Goal: Information Seeking & Learning: Learn about a topic

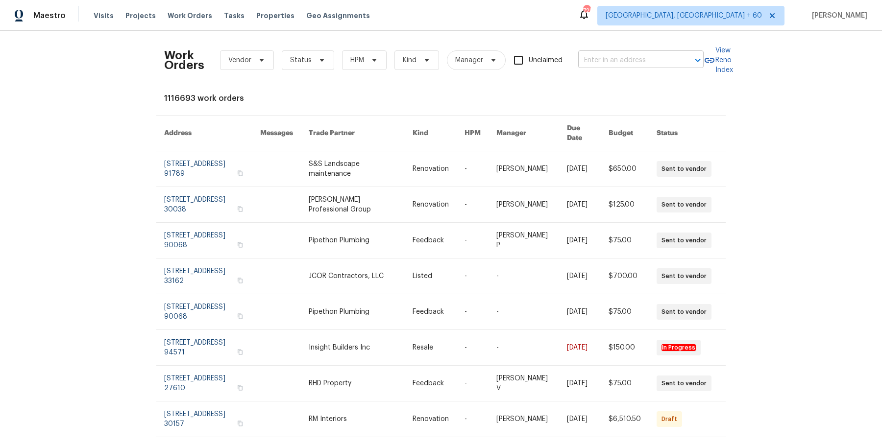
click at [669, 60] on input "text" at bounding box center [627, 60] width 98 height 15
paste input "[STREET_ADDRESS]"
type input "[STREET_ADDRESS]"
click at [647, 74] on li "[STREET_ADDRESS]" at bounding box center [639, 81] width 125 height 16
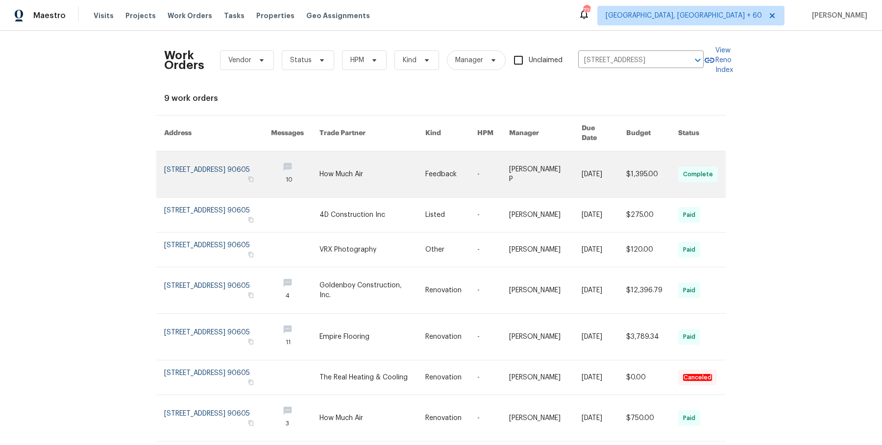
click at [510, 165] on td "[PERSON_NAME] P" at bounding box center [537, 174] width 73 height 47
click at [488, 172] on link at bounding box center [493, 174] width 32 height 46
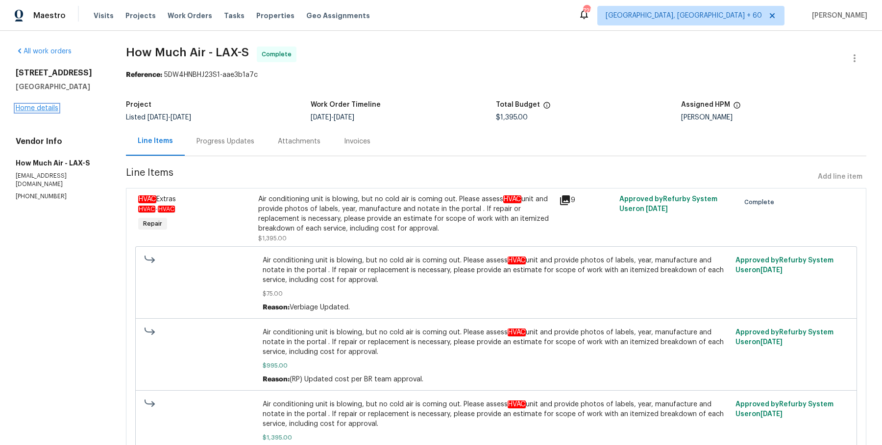
click at [48, 107] on link "Home details" at bounding box center [37, 108] width 43 height 7
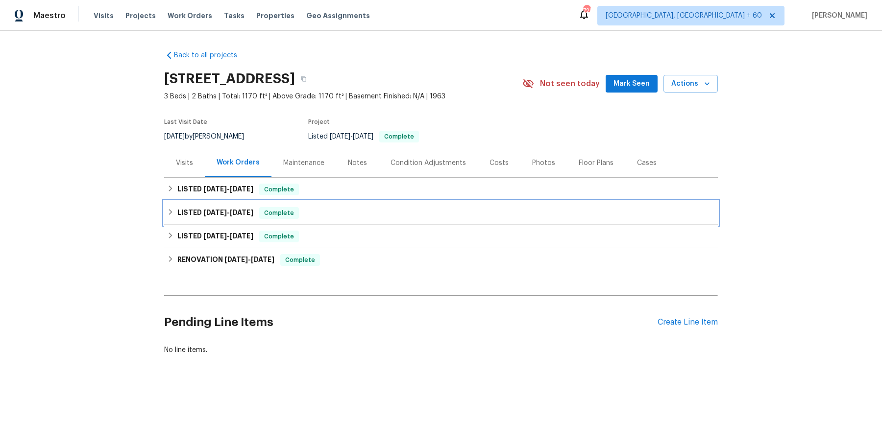
click at [424, 204] on div "LISTED [DATE] - [DATE] Complete" at bounding box center [441, 213] width 554 height 24
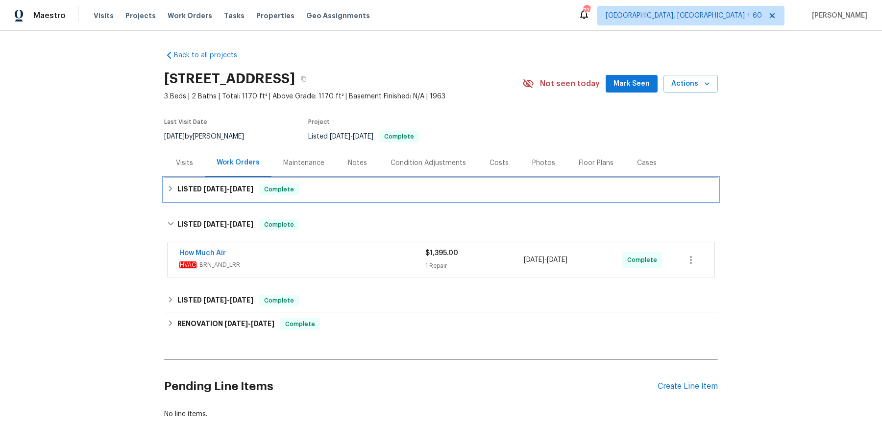
click at [382, 200] on div "LISTED [DATE] - [DATE] Complete" at bounding box center [441, 190] width 554 height 24
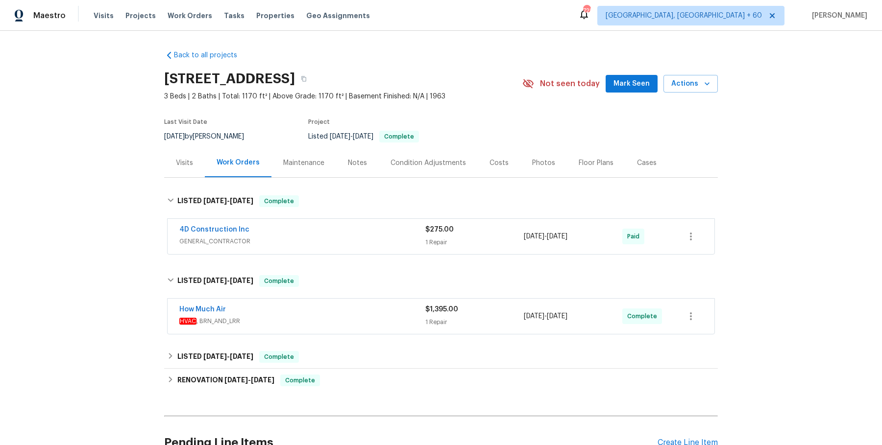
click at [358, 225] on div "4D Construction Inc" at bounding box center [302, 231] width 246 height 12
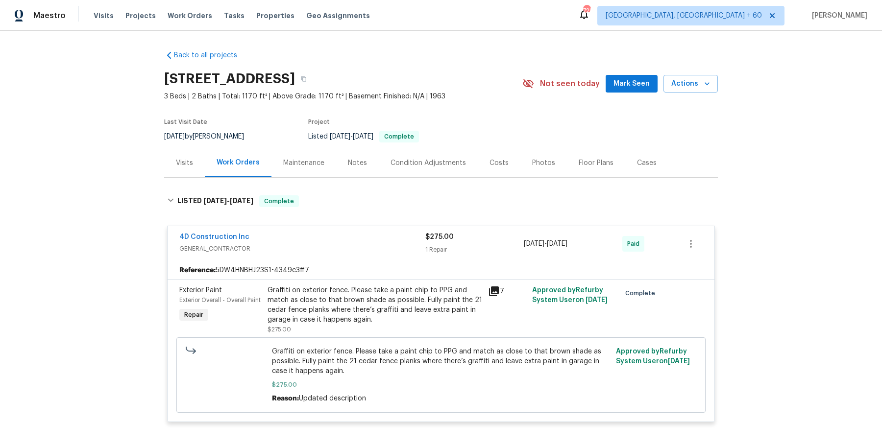
click at [193, 164] on div "Visits" at bounding box center [184, 162] width 41 height 29
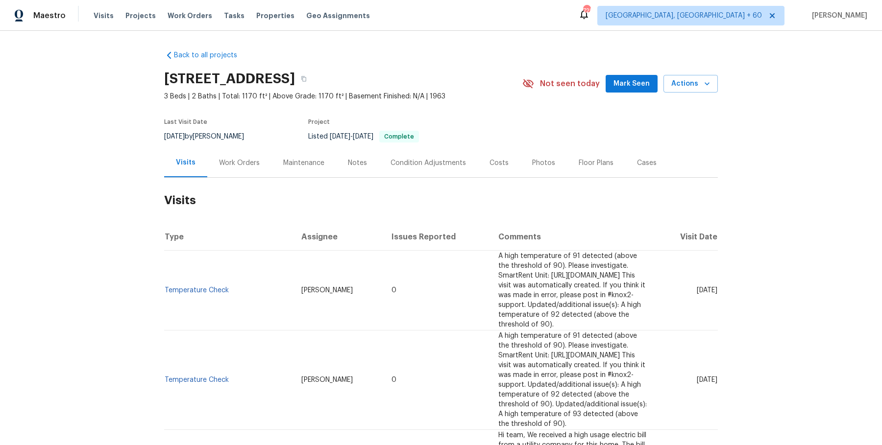
click at [249, 150] on div "Work Orders" at bounding box center [239, 162] width 64 height 29
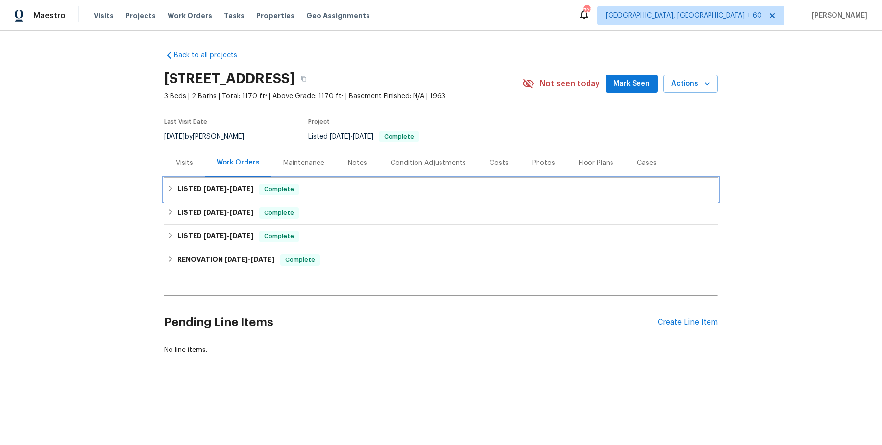
click at [221, 190] on span "[DATE]" at bounding box center [215, 189] width 24 height 7
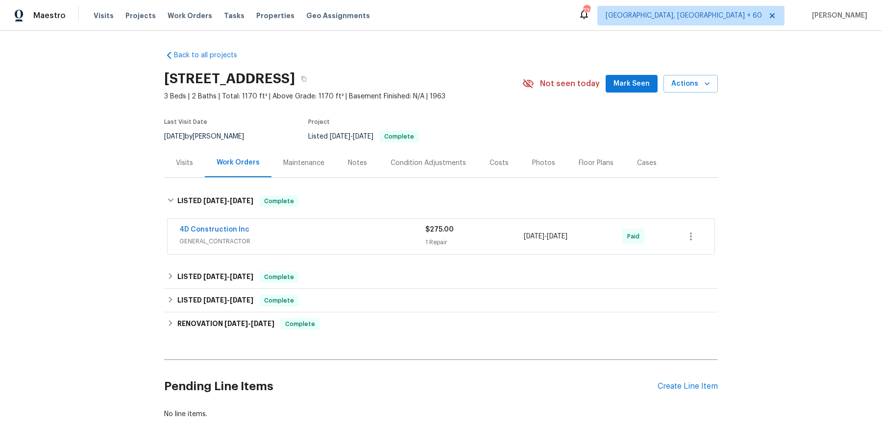
click at [309, 234] on div "4D Construction Inc" at bounding box center [302, 231] width 246 height 12
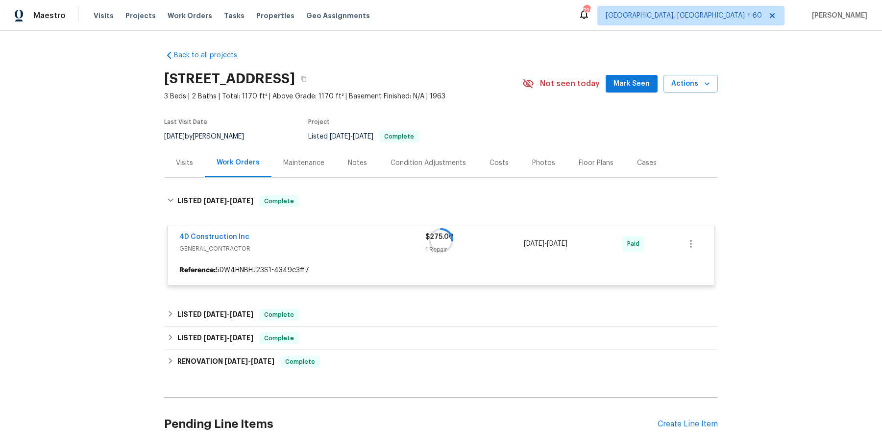
scroll to position [77, 0]
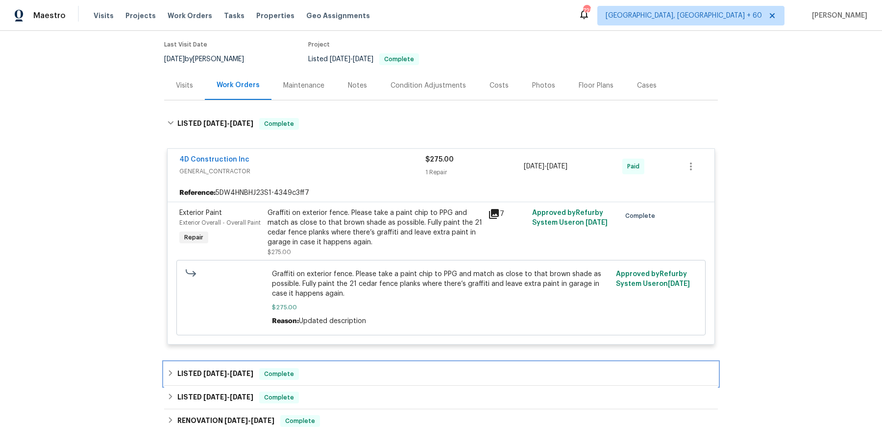
click at [314, 373] on div "LISTED [DATE] - [DATE] Complete" at bounding box center [441, 374] width 548 height 12
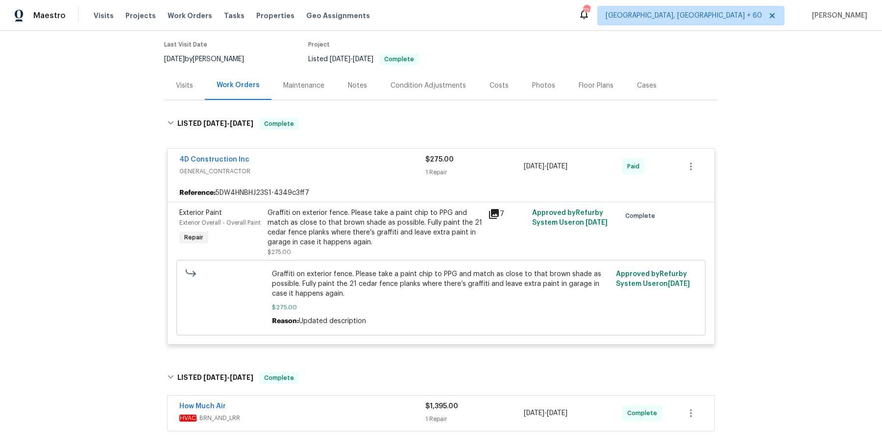
click at [326, 414] on span "HVAC , BRN_AND_LRR" at bounding box center [302, 418] width 246 height 10
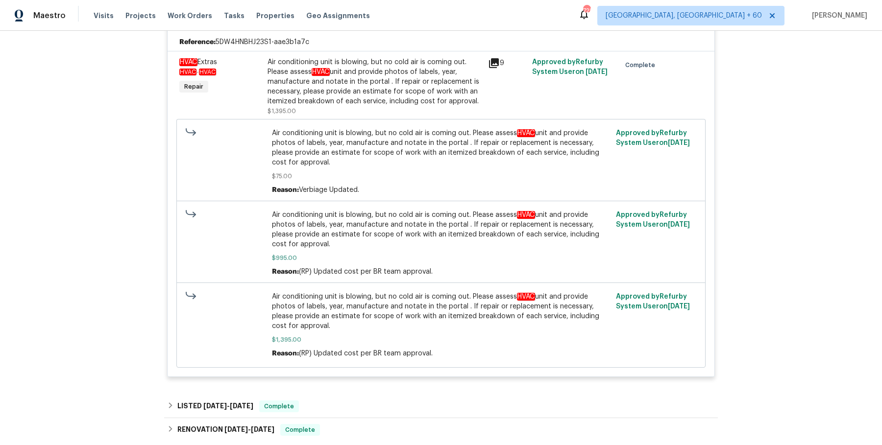
scroll to position [492, 0]
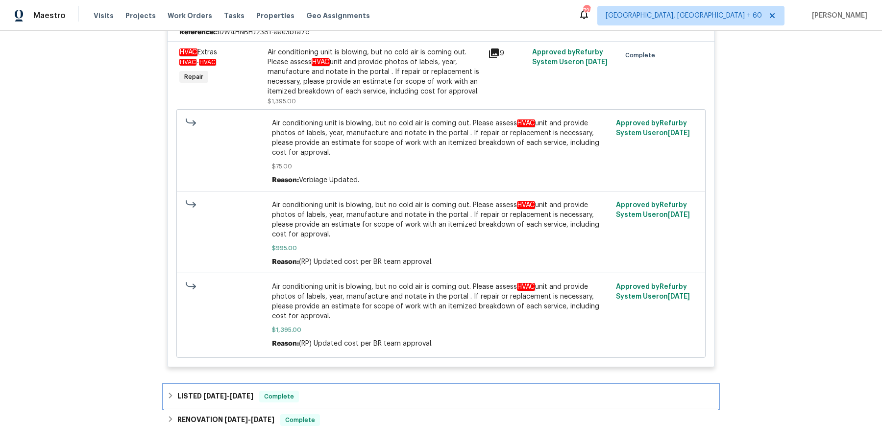
click at [339, 395] on div "LISTED [DATE] - [DATE] Complete" at bounding box center [441, 397] width 548 height 12
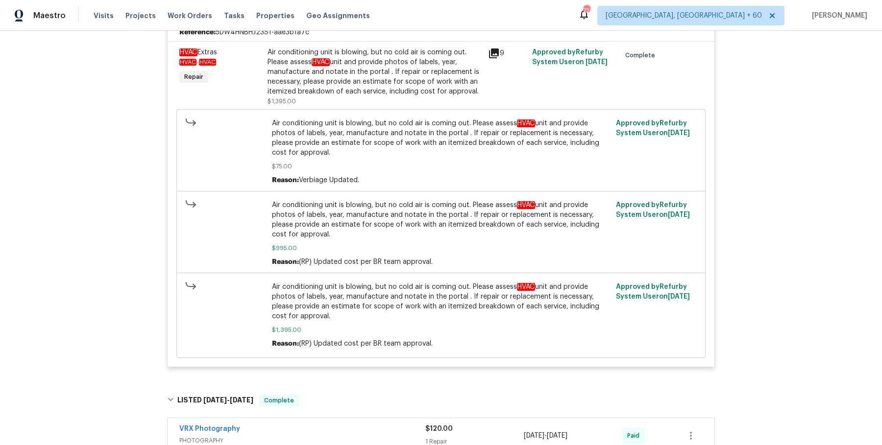
click at [332, 439] on span "PHOTOGRAPHY" at bounding box center [302, 441] width 246 height 10
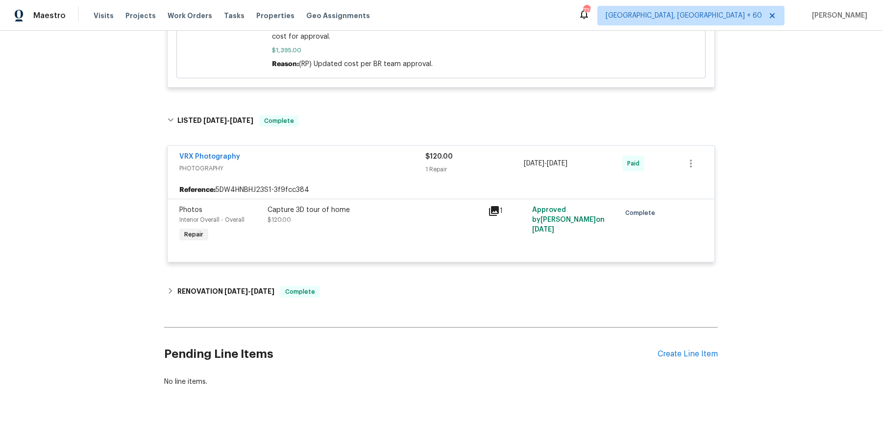
scroll to position [779, 0]
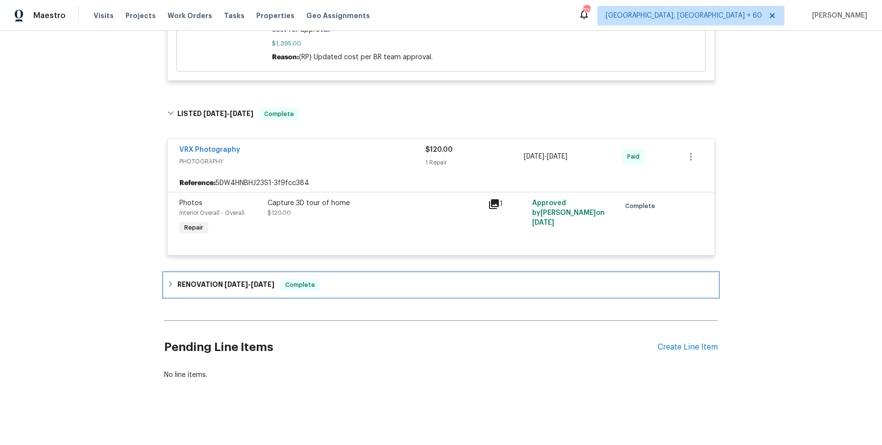
click at [314, 283] on span "Complete" at bounding box center [300, 285] width 38 height 10
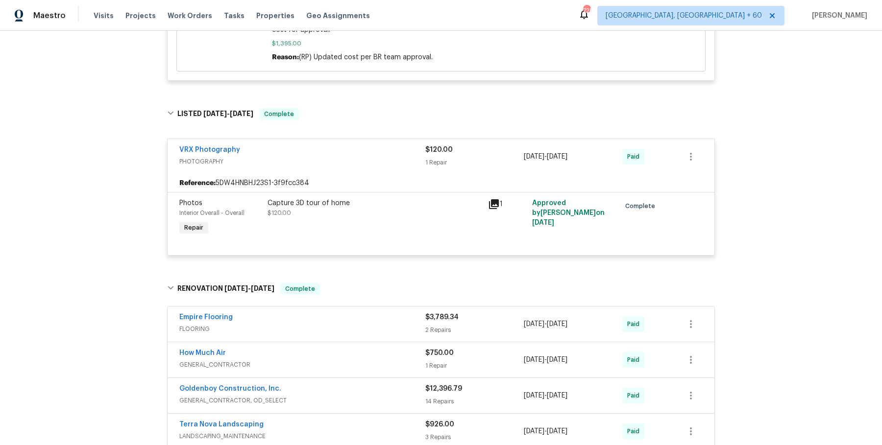
click at [390, 318] on div "Empire Flooring" at bounding box center [302, 319] width 246 height 12
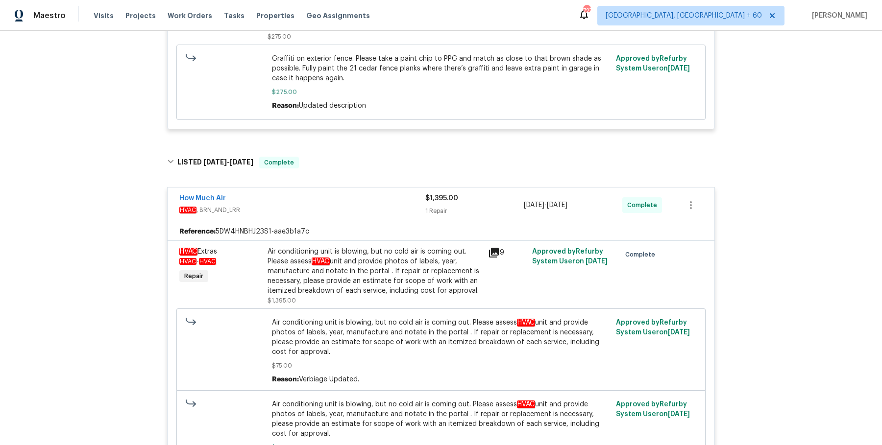
scroll to position [294, 0]
click at [404, 266] on div "Air conditioning unit is blowing, but no cold air is coming out. Please assess …" at bounding box center [374, 269] width 215 height 49
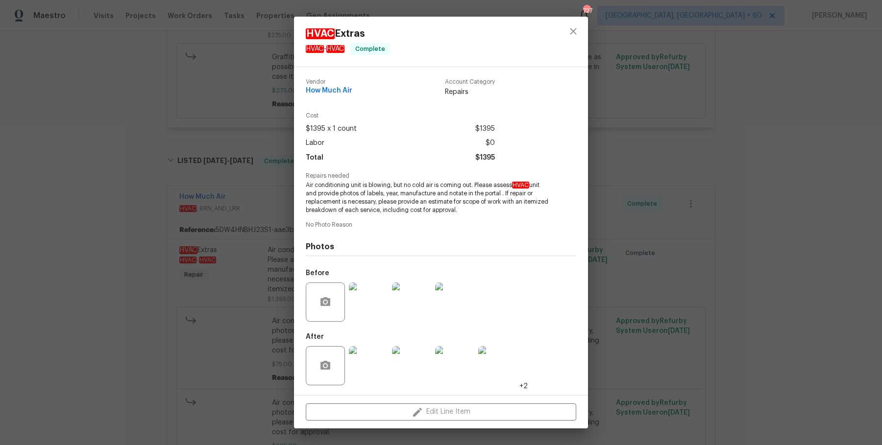
click at [716, 236] on div "HVAC Extras HVAC - HVAC Complete Vendor How Much Air Account Category Repairs C…" at bounding box center [441, 222] width 882 height 445
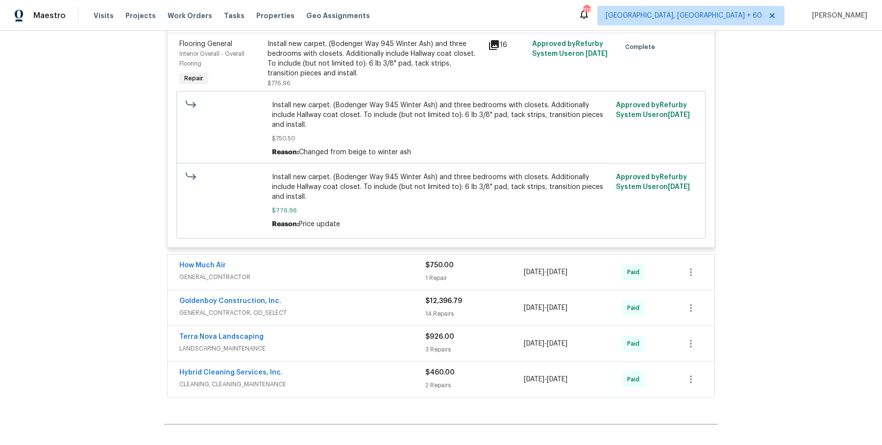
scroll to position [1338, 0]
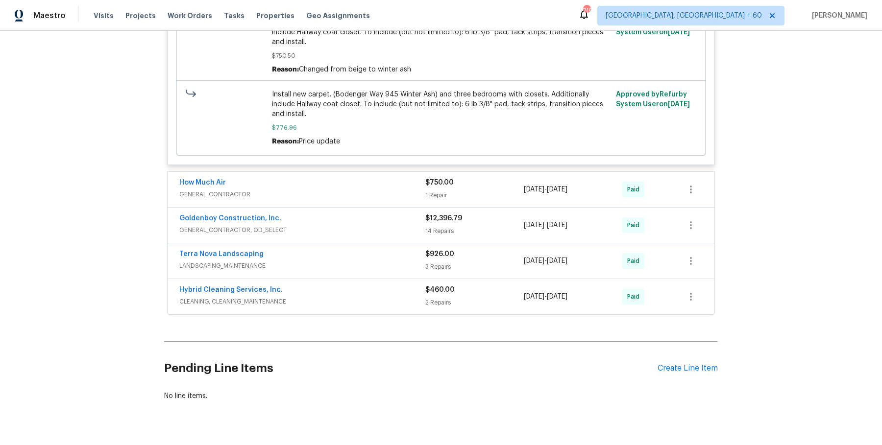
click at [407, 190] on span "GENERAL_CONTRACTOR" at bounding box center [302, 195] width 246 height 10
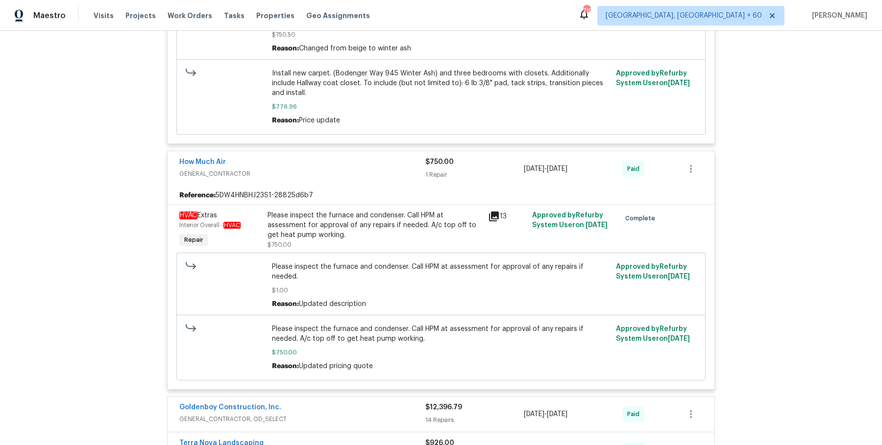
scroll to position [1368, 0]
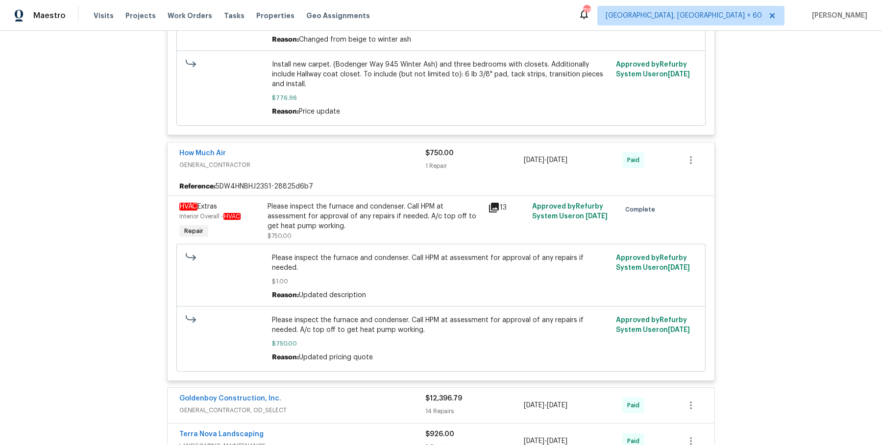
click at [370, 394] on div "Goldenboy Construction, Inc." at bounding box center [302, 400] width 246 height 12
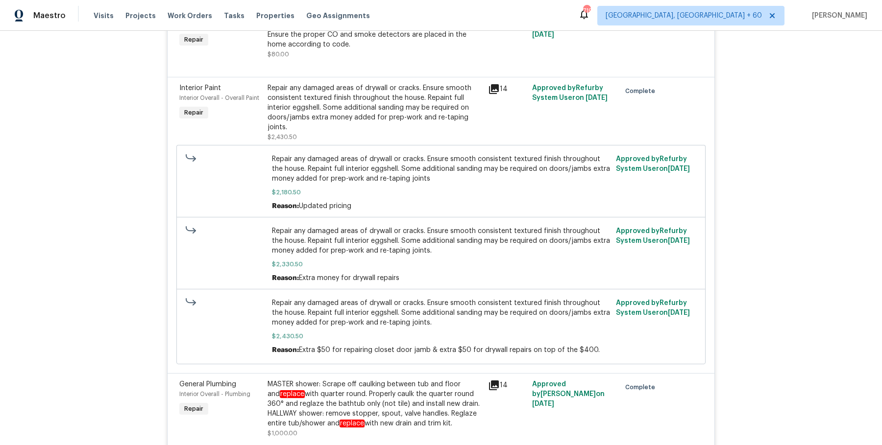
scroll to position [3157, 0]
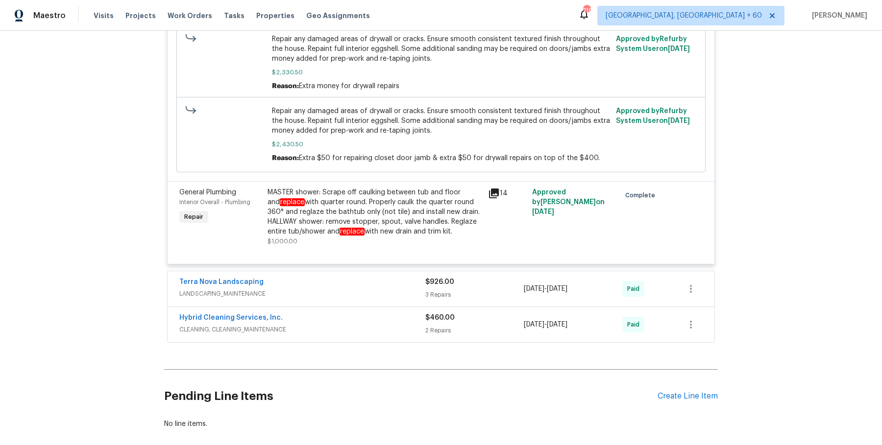
click at [398, 289] on span "LANDSCAPING_MAINTENANCE" at bounding box center [302, 294] width 246 height 10
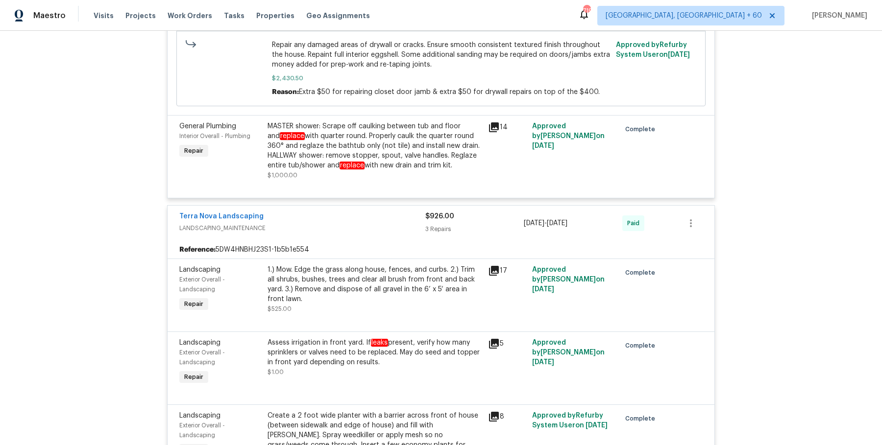
scroll to position [3472, 0]
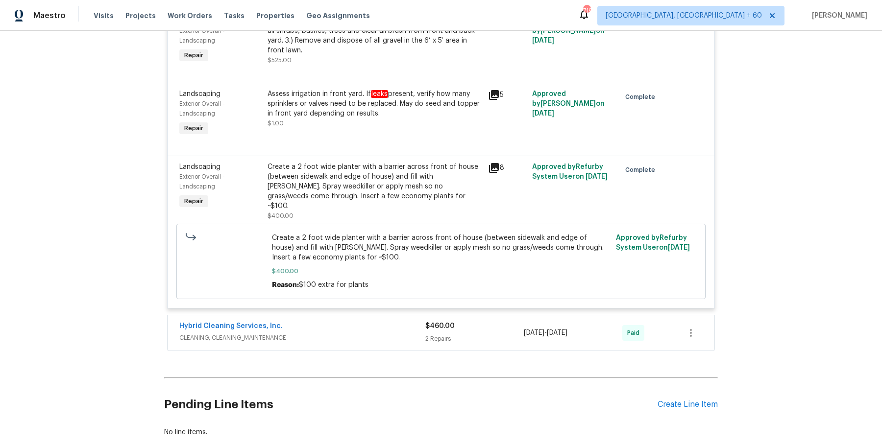
click at [378, 321] on div "Hybrid Cleaning Services, Inc." at bounding box center [302, 327] width 246 height 12
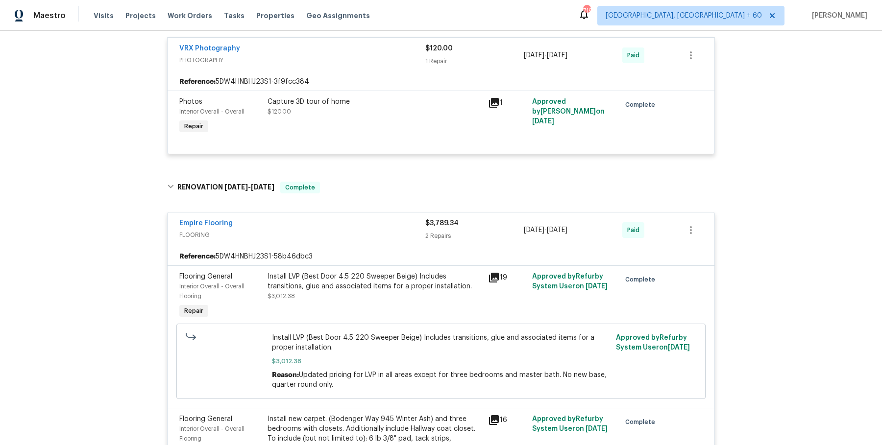
scroll to position [0, 0]
